Goal: Information Seeking & Learning: Learn about a topic

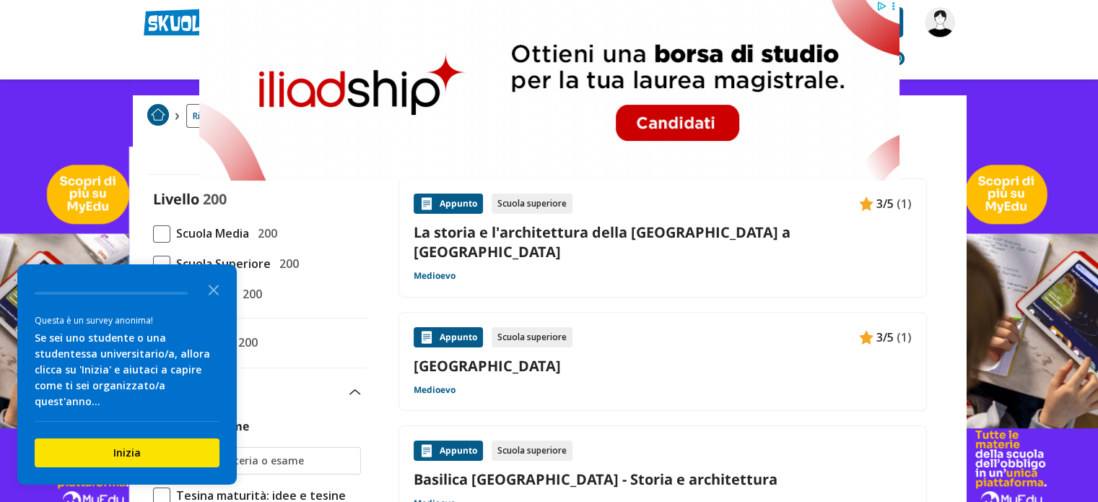
scroll to position [97, 0]
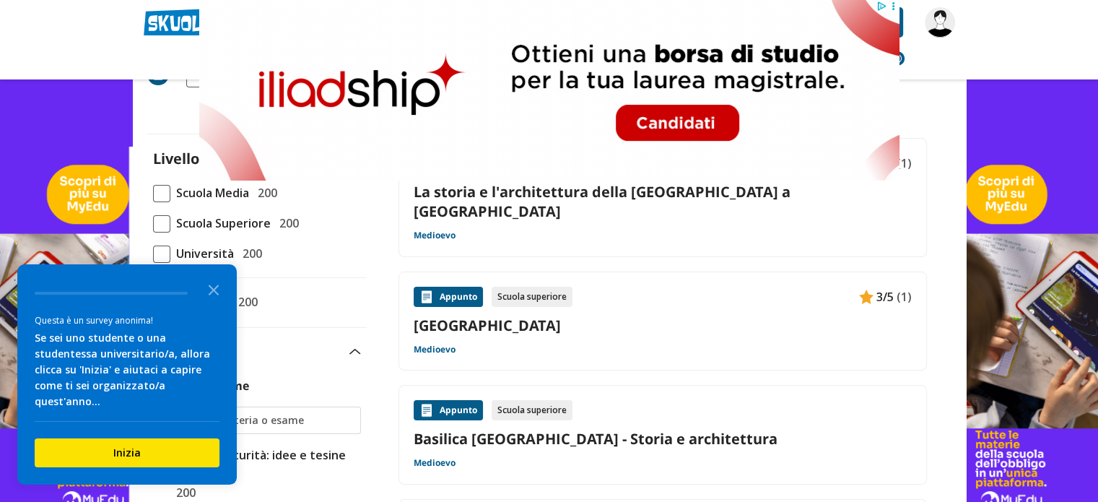
click at [722, 195] on link "La storia e l'architettura della Basilica di San Miniato al Monte a Firenze" at bounding box center [663, 201] width 498 height 39
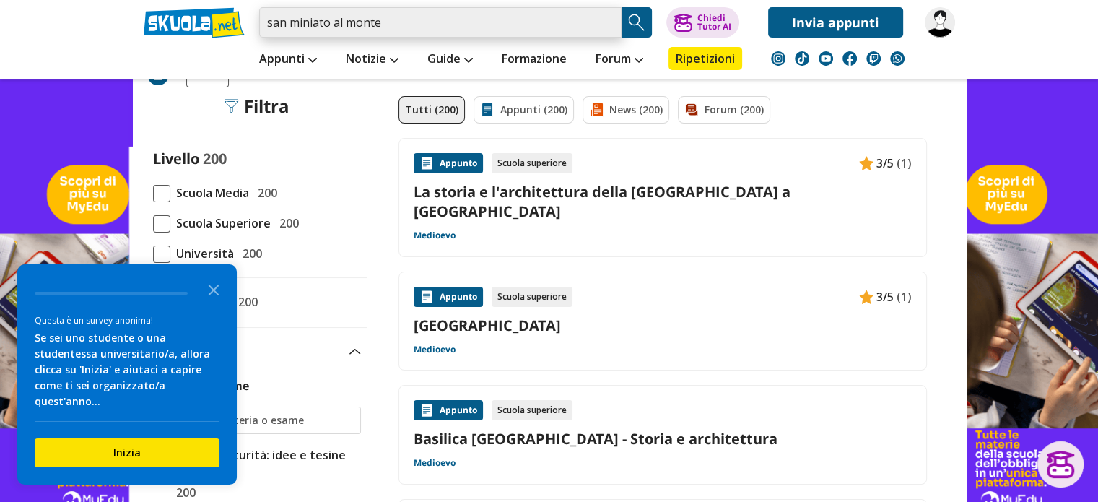
click at [414, 31] on input "san miniato al monte" at bounding box center [440, 22] width 363 height 30
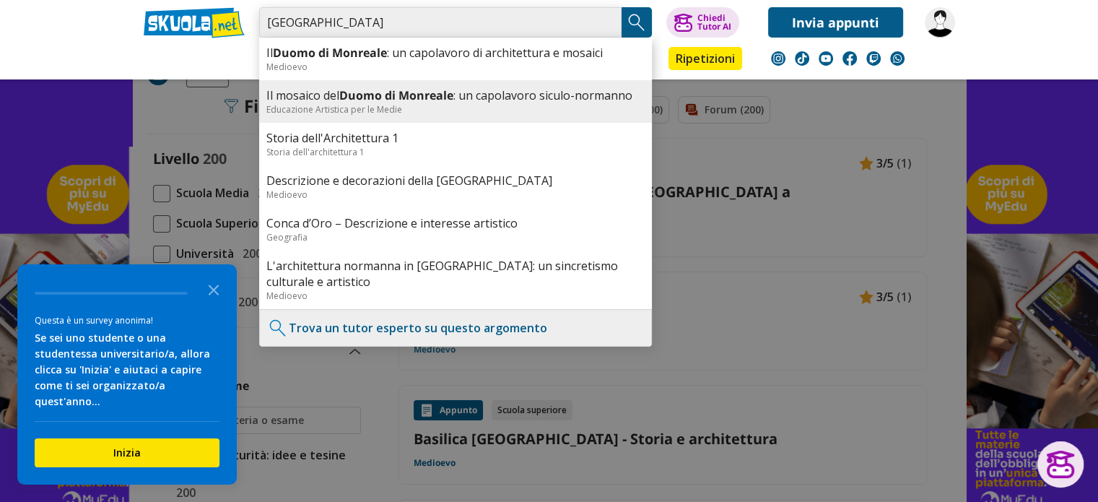
type input "duomo di monreale"
click at [395, 98] on b "Duomo di Monreale" at bounding box center [396, 95] width 114 height 16
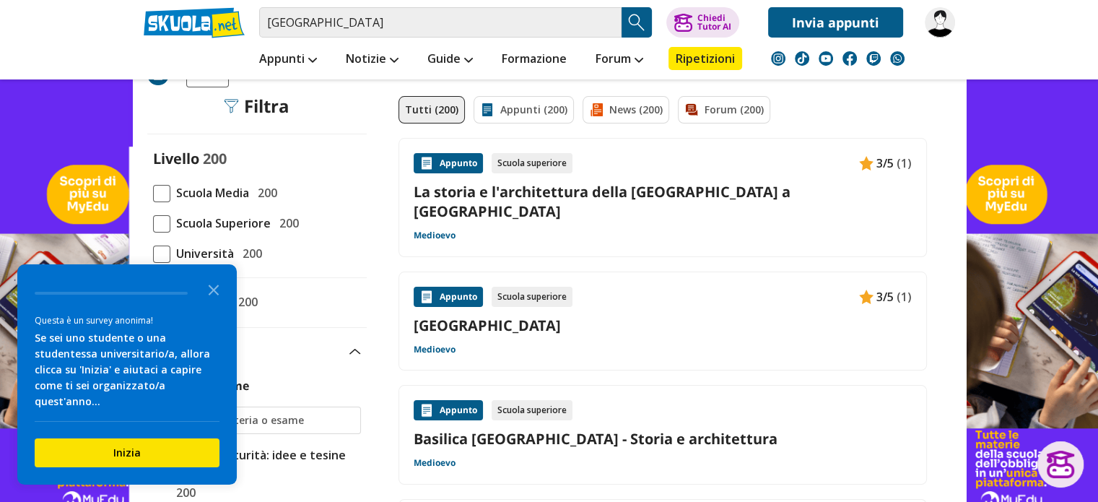
click at [511, 198] on link "La storia e l'architettura della Basilica di San Miniato al Monte a Firenze" at bounding box center [663, 201] width 498 height 39
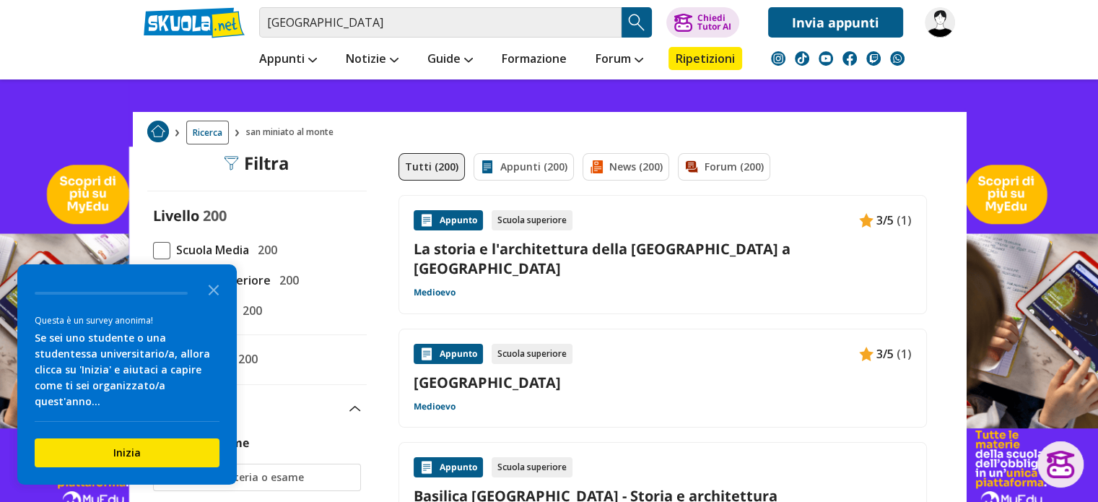
scroll to position [0, 0]
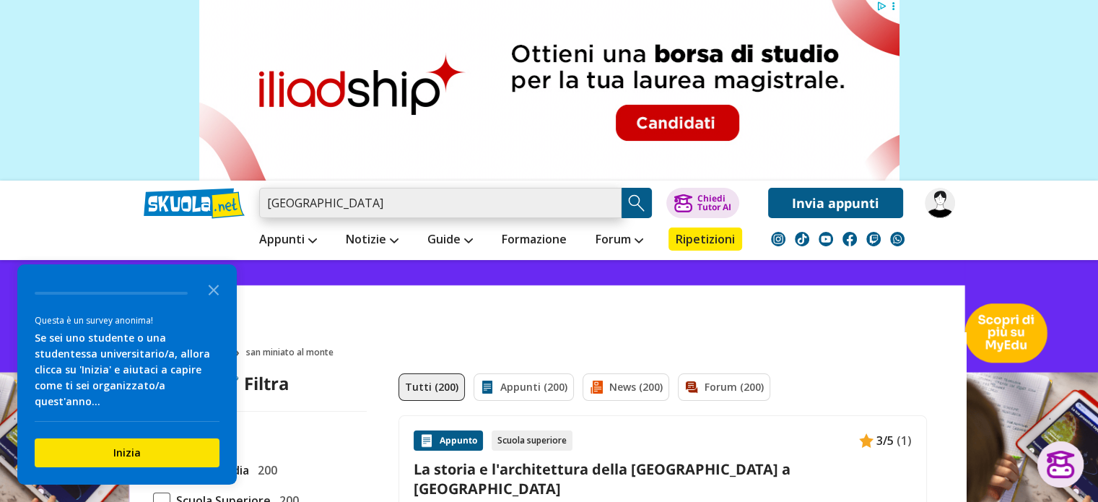
click at [408, 208] on input "duomo di monreale" at bounding box center [440, 203] width 363 height 30
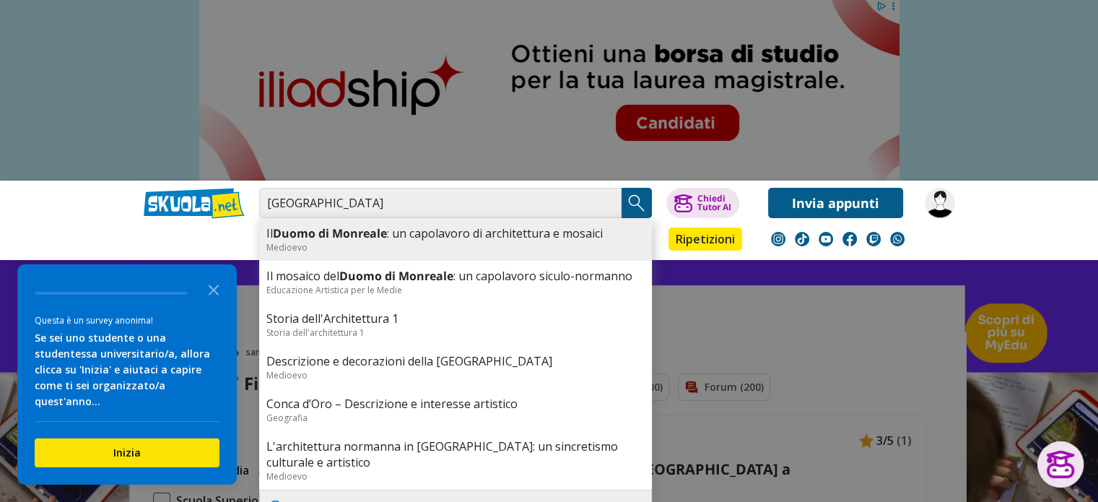
click at [406, 238] on link "Il Duomo di Monreale : un capolavoro di architettura e mosaici" at bounding box center [455, 233] width 378 height 16
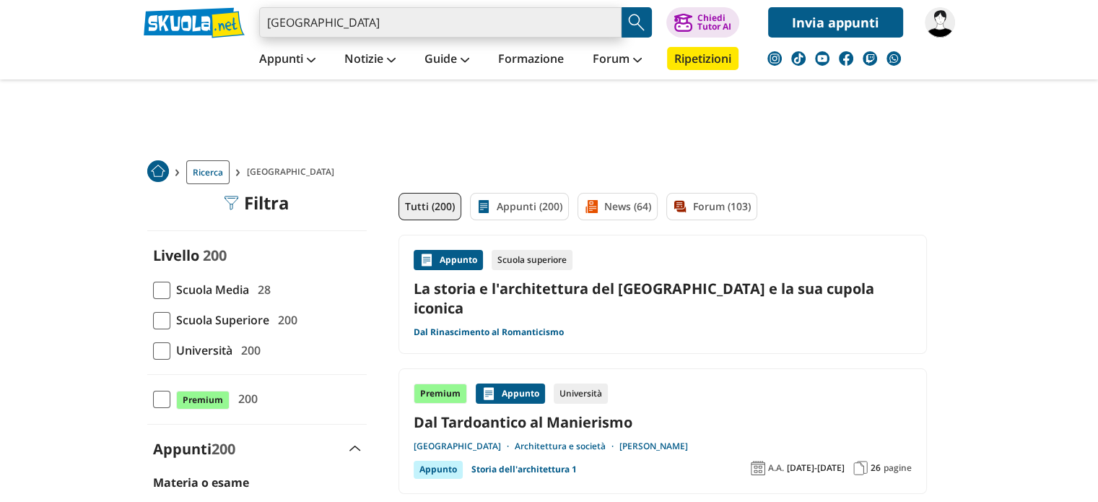
click at [391, 12] on input "[GEOGRAPHIC_DATA]" at bounding box center [440, 22] width 363 height 30
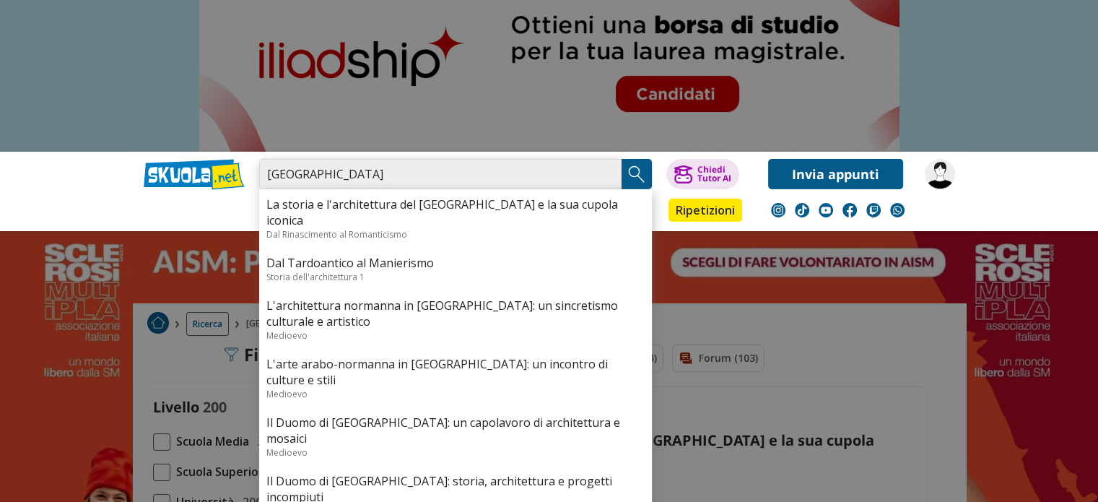
scroll to position [31, 0]
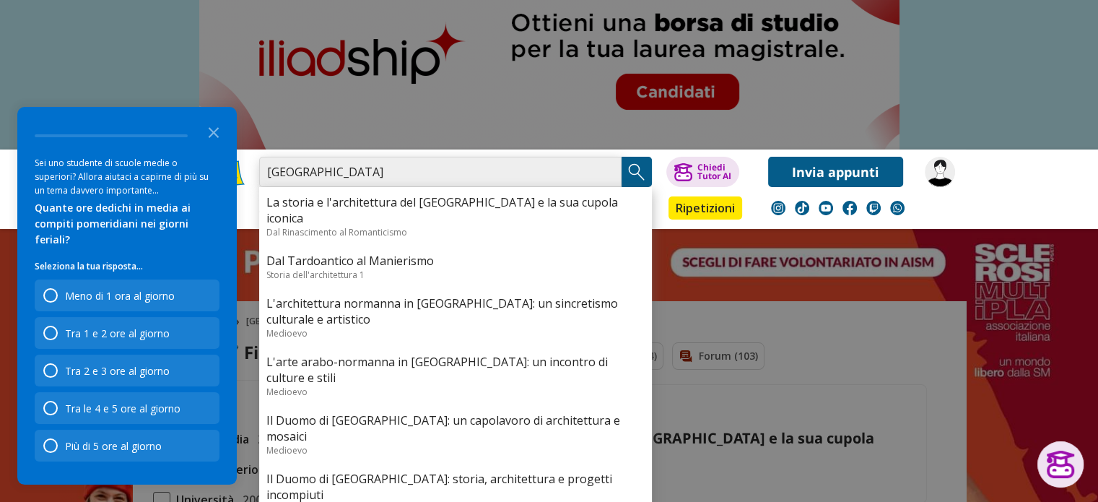
click at [376, 173] on input "[GEOGRAPHIC_DATA]" at bounding box center [440, 172] width 363 height 30
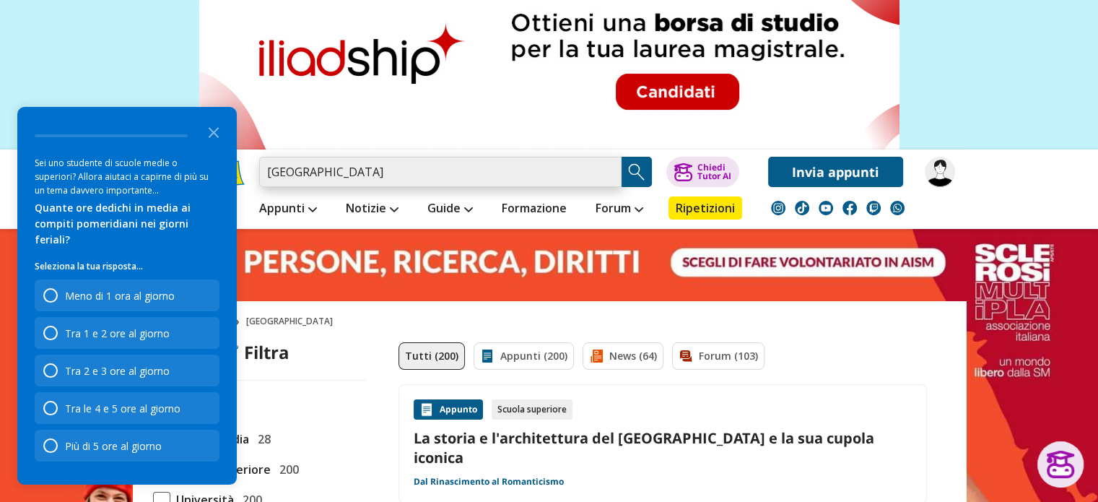
click at [376, 173] on input "[GEOGRAPHIC_DATA]" at bounding box center [440, 172] width 363 height 30
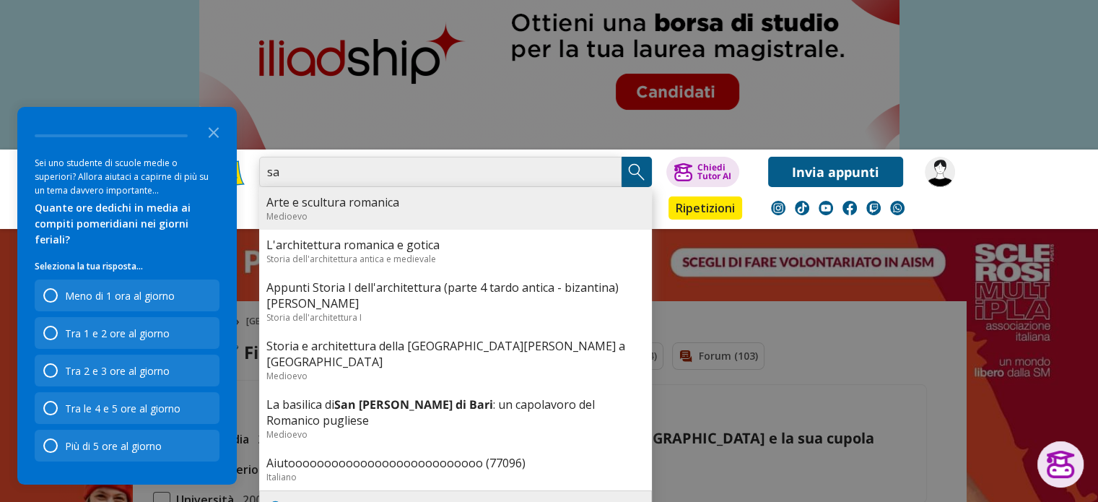
type input "s"
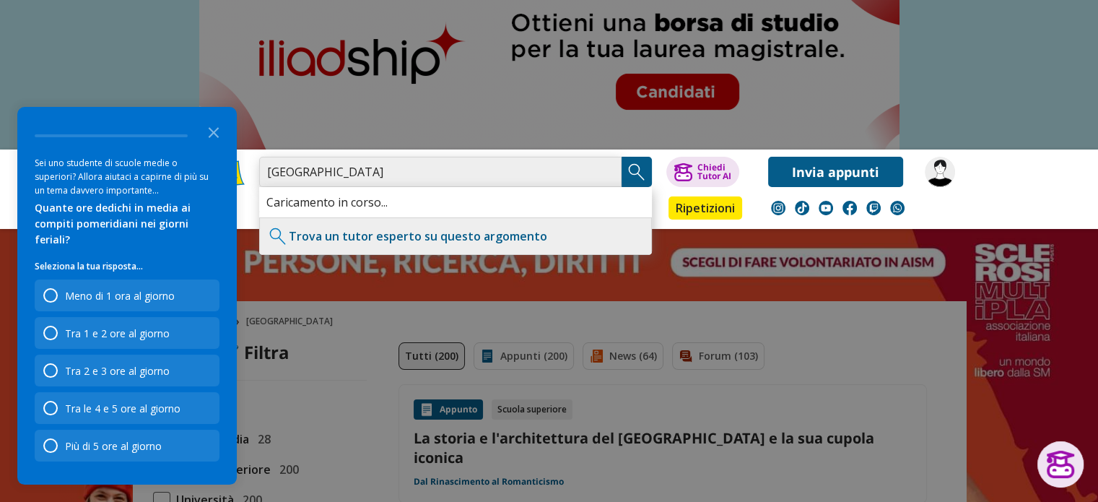
type input "[GEOGRAPHIC_DATA]"
click at [646, 173] on img "Search Button" at bounding box center [637, 172] width 22 height 22
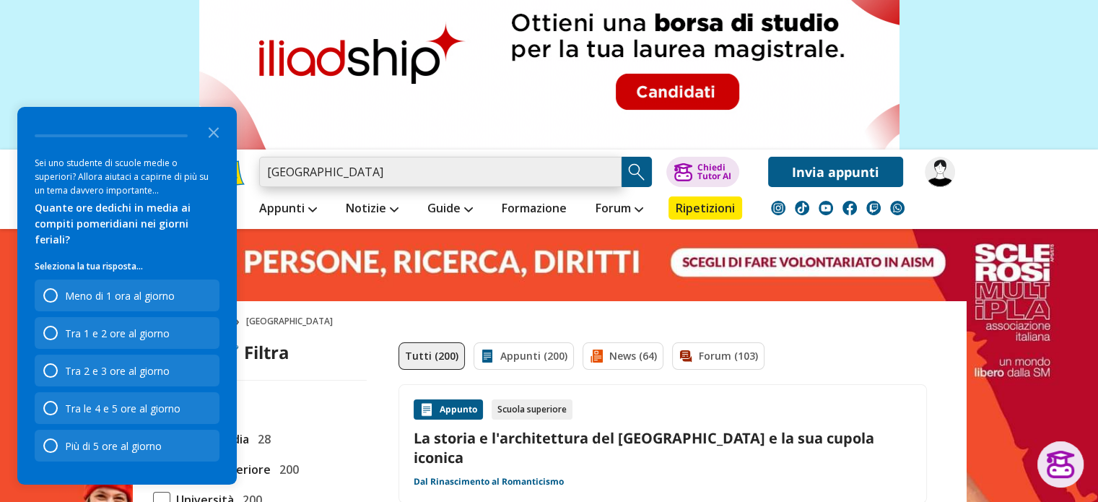
click at [436, 175] on input "[GEOGRAPHIC_DATA]" at bounding box center [440, 172] width 363 height 30
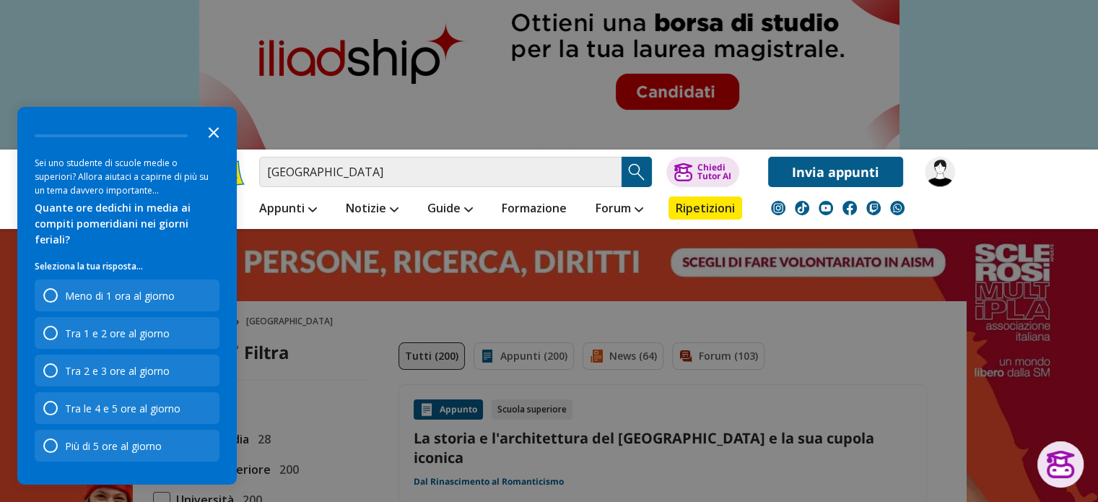
click at [214, 138] on polygon "Close the survey" at bounding box center [214, 132] width 11 height 11
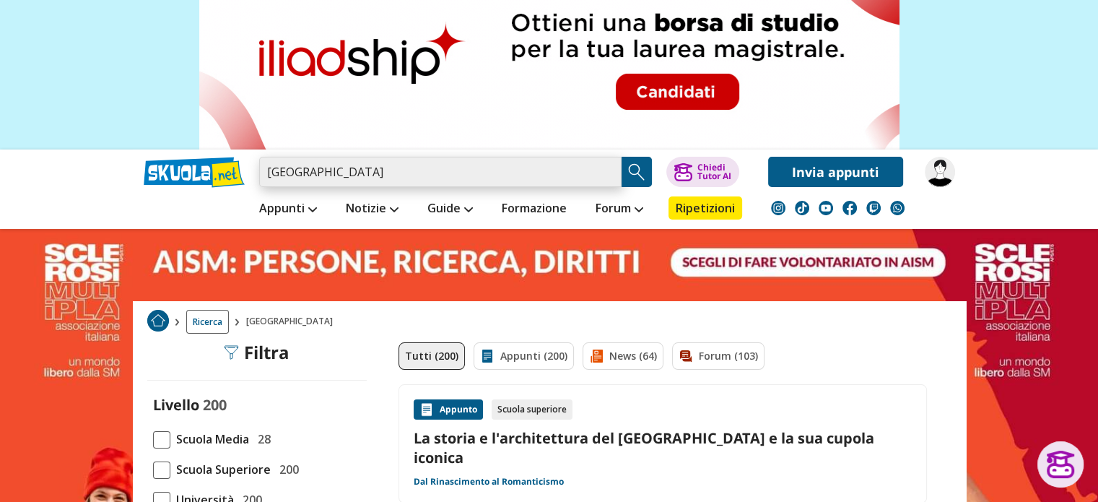
click at [482, 173] on input "[GEOGRAPHIC_DATA]" at bounding box center [440, 172] width 363 height 30
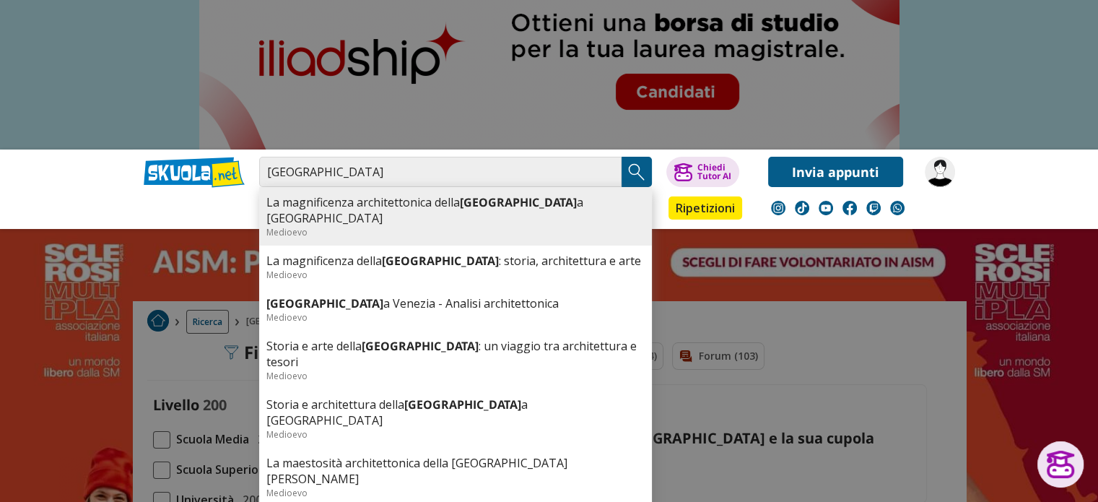
click at [474, 204] on b "[GEOGRAPHIC_DATA]" at bounding box center [518, 202] width 117 height 16
